Goal: Information Seeking & Learning: Find specific fact

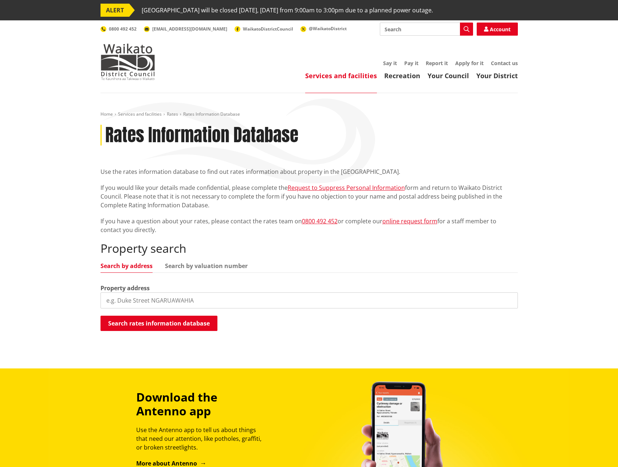
drag, startPoint x: 141, startPoint y: 302, endPoint x: 264, endPoint y: 177, distance: 175.5
click at [141, 302] on input "search" at bounding box center [308, 301] width 417 height 16
click at [213, 298] on input "search" at bounding box center [308, 301] width 417 height 16
click at [128, 300] on input "coalfield" at bounding box center [308, 301] width 417 height 16
type input "[GEOGRAPHIC_DATA]"
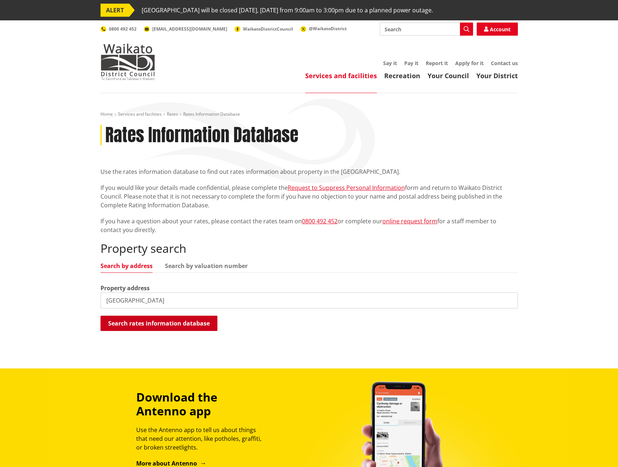
click at [143, 318] on button "Search rates information database" at bounding box center [158, 323] width 117 height 15
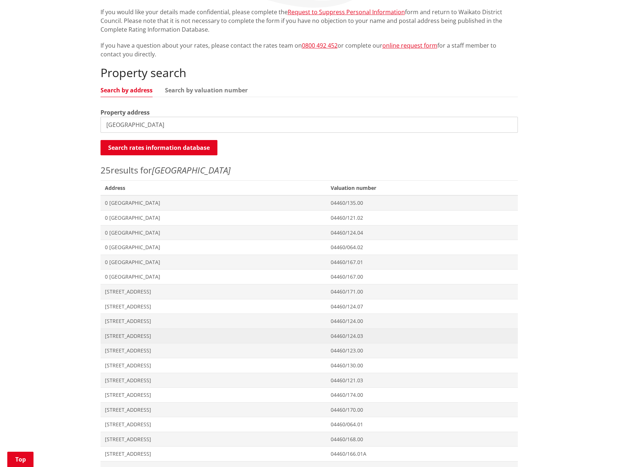
scroll to position [255, 0]
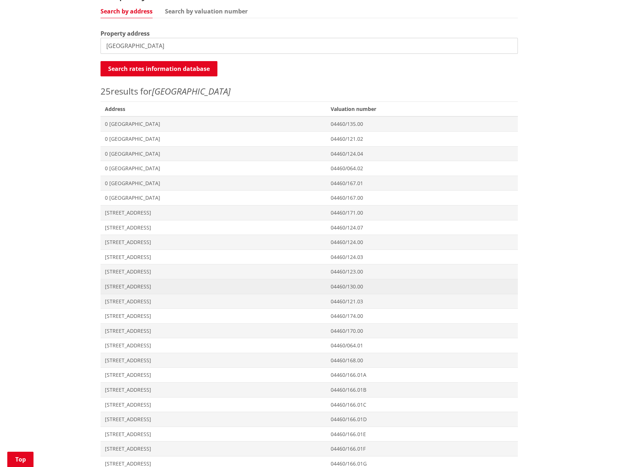
click at [130, 289] on span "[STREET_ADDRESS]" at bounding box center [213, 286] width 217 height 7
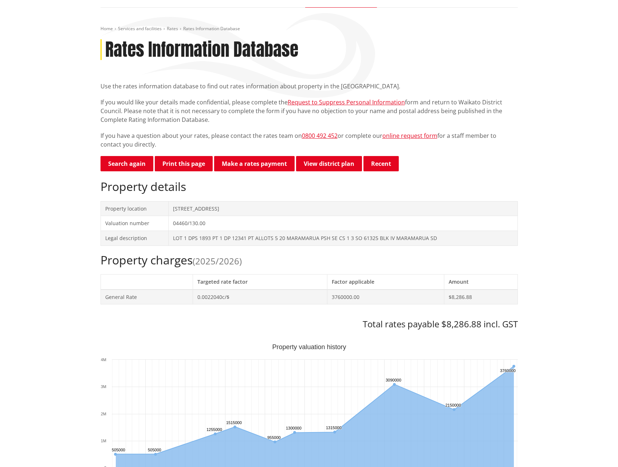
scroll to position [146, 0]
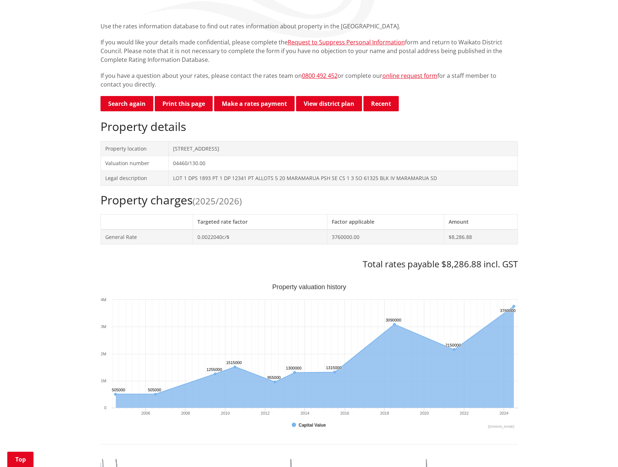
click at [551, 170] on div "Home Services and facilities Rates Rates Information Database Rates Information…" at bounding box center [309, 406] width 618 height 917
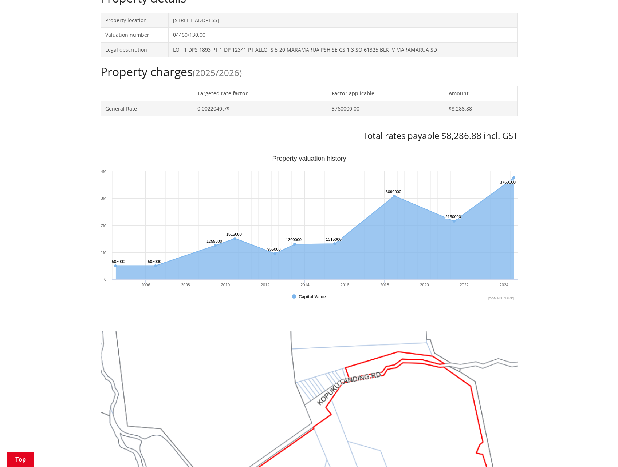
scroll to position [182, 0]
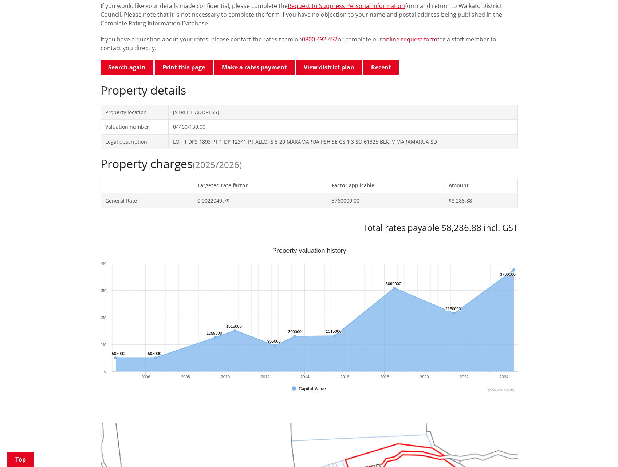
click at [527, 72] on div "Home Services and facilities Rates Rates Information Database Rates Information…" at bounding box center [309, 369] width 618 height 917
drag, startPoint x: 173, startPoint y: 114, endPoint x: 250, endPoint y: 112, distance: 76.5
click at [250, 112] on td "[STREET_ADDRESS]" at bounding box center [343, 112] width 349 height 15
drag, startPoint x: 250, startPoint y: 112, endPoint x: 256, endPoint y: 112, distance: 6.6
click at [256, 112] on td "[STREET_ADDRESS]" at bounding box center [343, 112] width 349 height 15
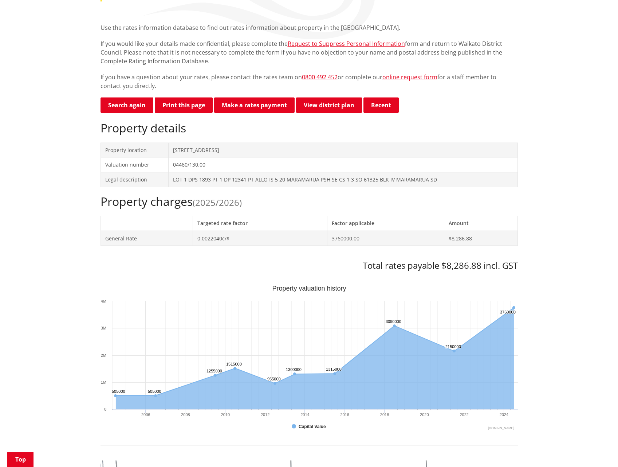
scroll to position [73, 0]
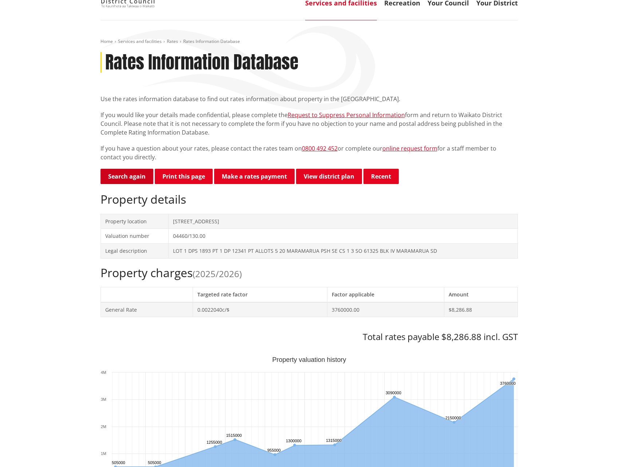
click at [119, 173] on link "Search again" at bounding box center [126, 176] width 53 height 15
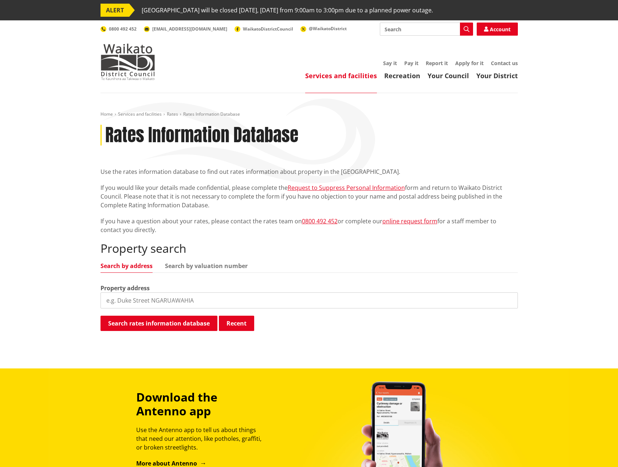
click at [171, 298] on input "search" at bounding box center [308, 301] width 417 height 16
type input "COALFIELDS"
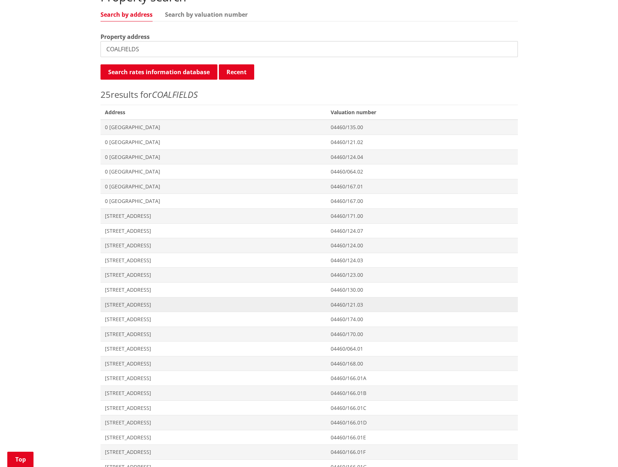
scroll to position [255, 0]
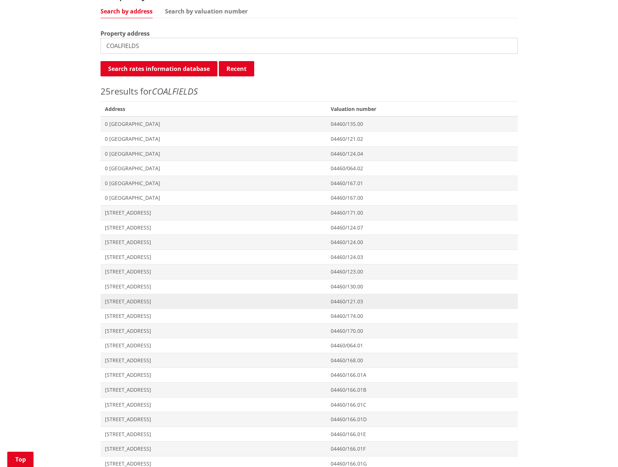
click at [125, 300] on span "[STREET_ADDRESS]" at bounding box center [213, 301] width 217 height 7
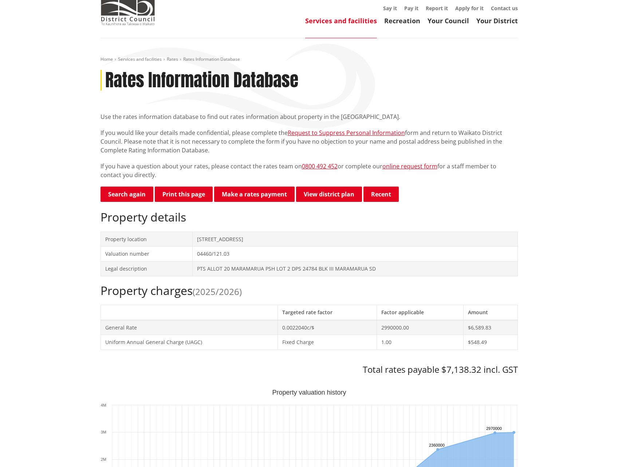
scroll to position [73, 0]
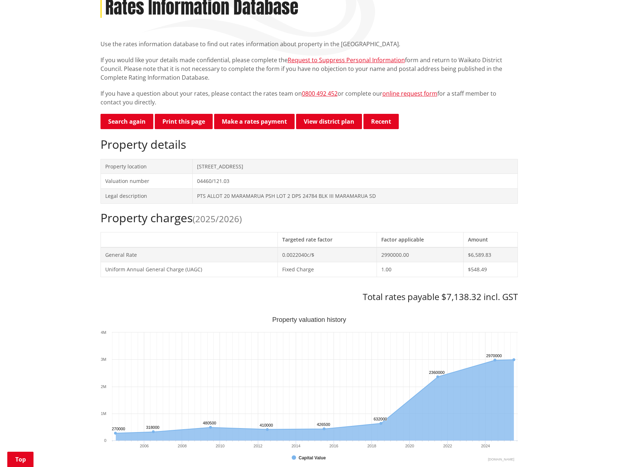
scroll to position [146, 0]
